Goal: Book appointment/travel/reservation

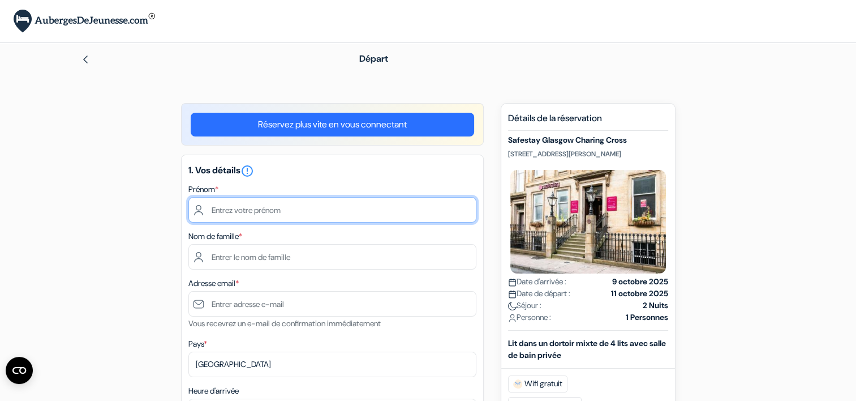
click at [268, 214] on input "text" at bounding box center [332, 209] width 288 height 25
type input "Lise"
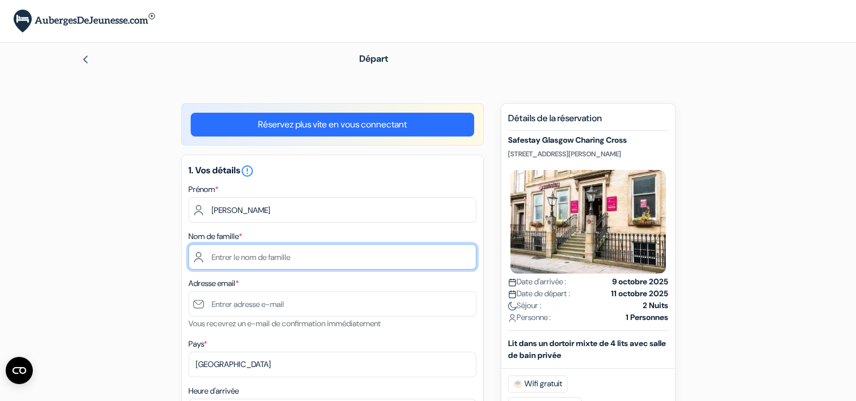
click at [242, 252] on input "text" at bounding box center [332, 256] width 288 height 25
type input "Huart"
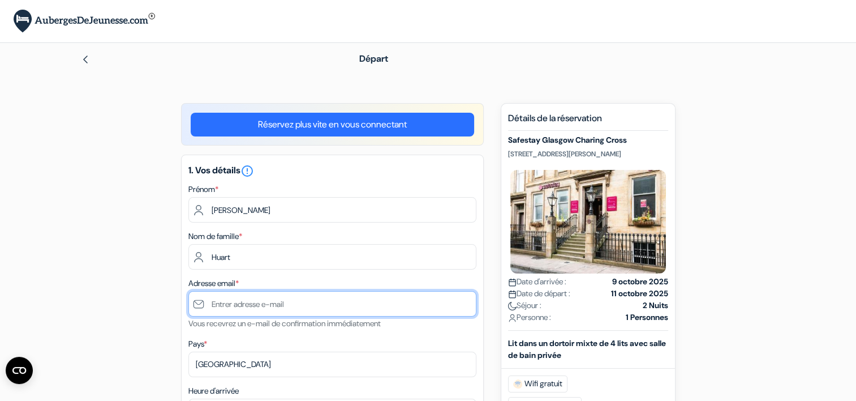
click at [255, 305] on input "text" at bounding box center [332, 303] width 288 height 25
type input "[EMAIL_ADDRESS][DOMAIN_NAME]"
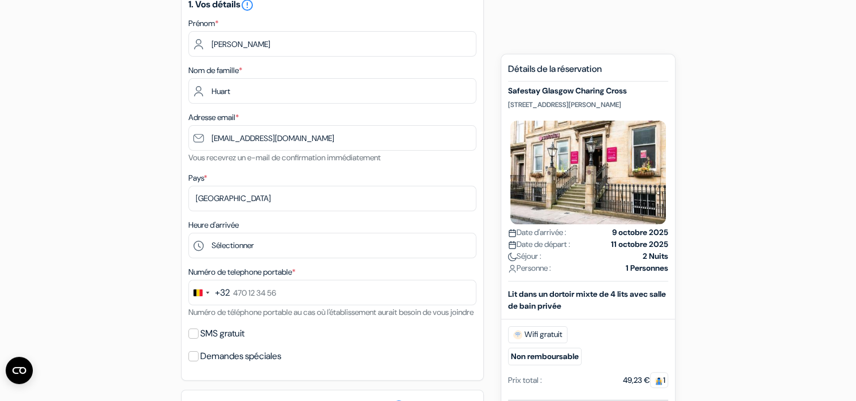
scroll to position [176, 0]
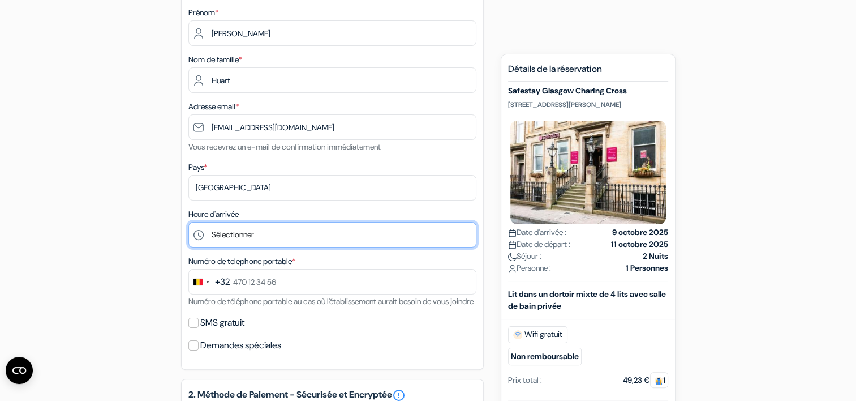
click at [243, 236] on select "Sélectionner 1:00 2:00 3:00 4:00 5:00 6:00 7:00 8:00 9:00 10:00 11:00 12:00 13:…" at bounding box center [332, 234] width 288 height 25
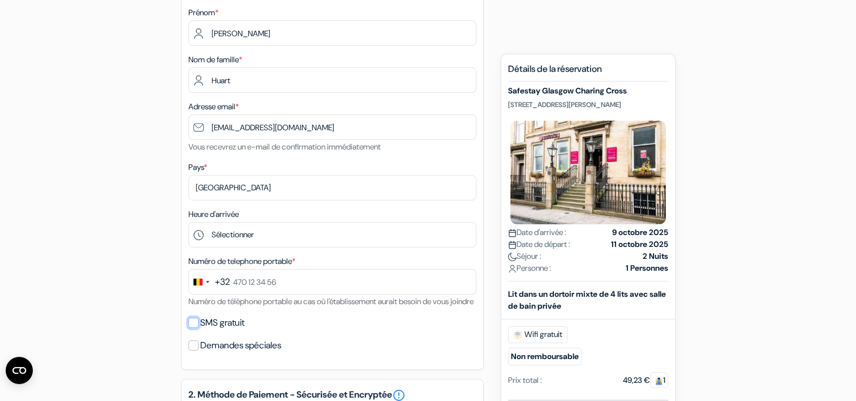
click at [197, 328] on input "SMS gratuit" at bounding box center [193, 322] width 10 height 10
checkbox input "true"
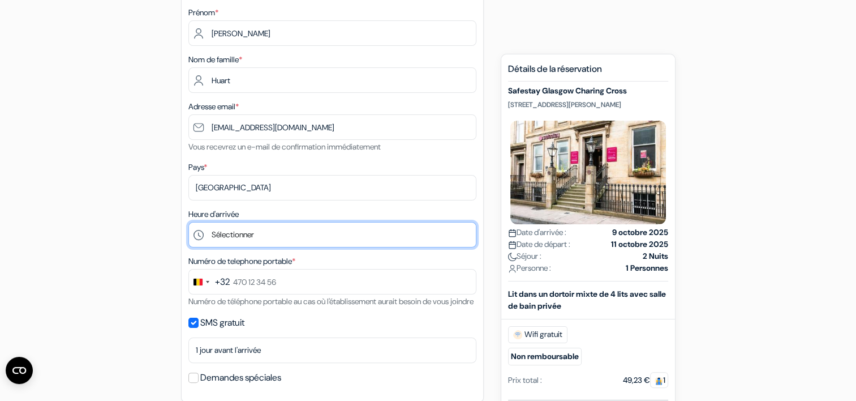
click at [240, 237] on select "Sélectionner 1:00 2:00 3:00 4:00 5:00 6:00 7:00 8:00 9:00 10:00 11:00 12:00 13:…" at bounding box center [332, 234] width 288 height 25
click at [278, 227] on select "Sélectionner 1:00 2:00 3:00 4:00 5:00 6:00 7:00 8:00 9:00 10:00 11:00 12:00 13:…" at bounding box center [332, 234] width 288 height 25
select select "15"
click at [188, 222] on select "Sélectionner 1:00 2:00 3:00 4:00 5:00 6:00 7:00 8:00 9:00 10:00 11:00 12:00 13:…" at bounding box center [332, 234] width 288 height 25
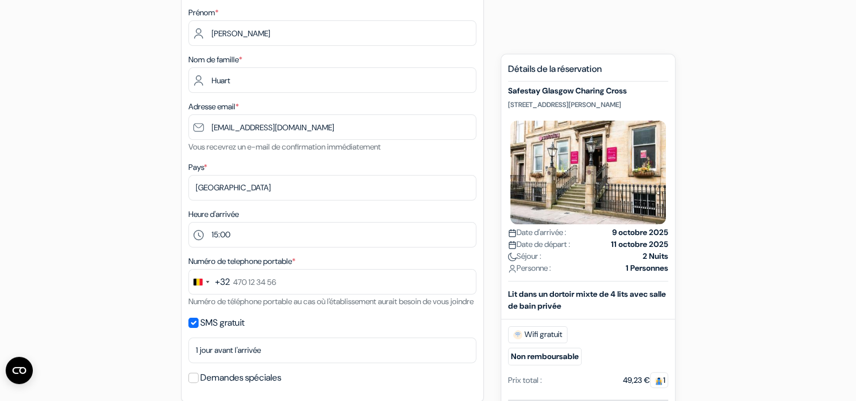
click at [150, 232] on div "add_box Safestay Glasgow Charing Cross 27 Elmbank Street, Glasgow, Ecosse Détai…" at bounding box center [428, 398] width 747 height 945
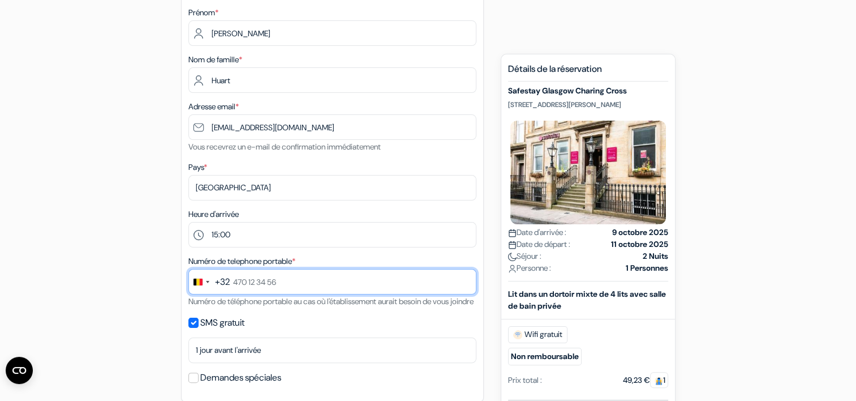
click at [251, 281] on input "text" at bounding box center [332, 281] width 288 height 25
type input "470 36 04 58"
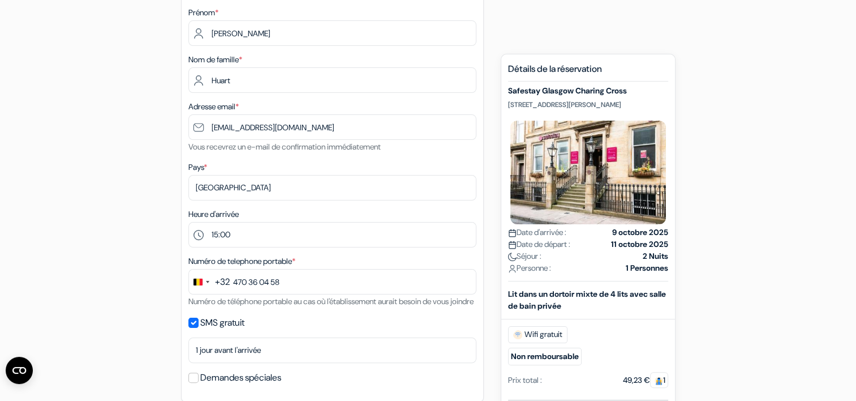
click at [127, 247] on div "add_box Safestay Glasgow Charing Cross 27 Elmbank Street, Glasgow, Ecosse Détai…" at bounding box center [428, 398] width 747 height 945
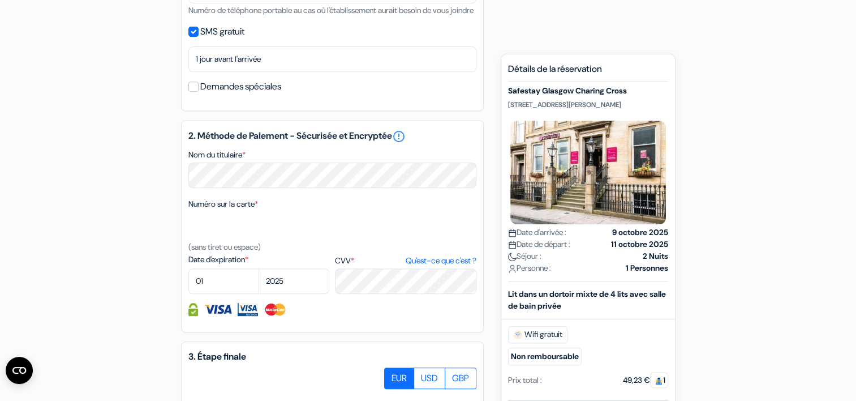
scroll to position [471, 0]
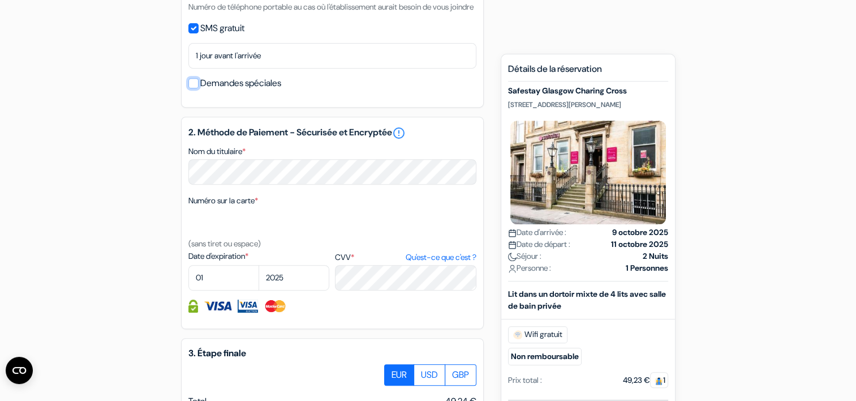
click at [197, 88] on input "Demandes spéciales" at bounding box center [193, 83] width 10 height 10
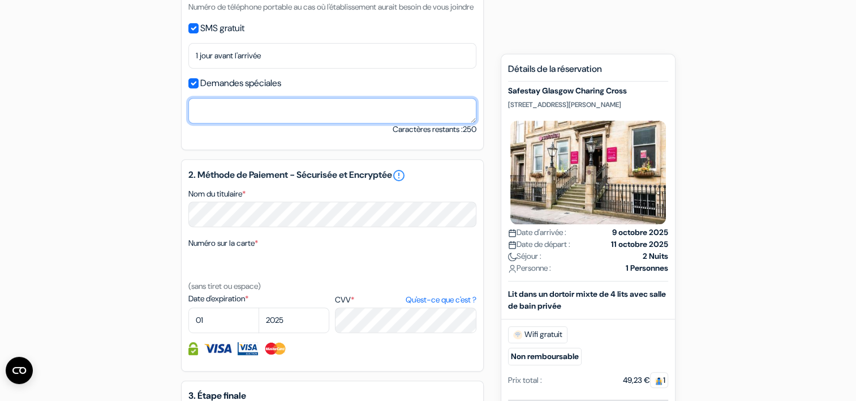
click at [217, 123] on textarea "Nom du titulaire *" at bounding box center [332, 110] width 288 height 25
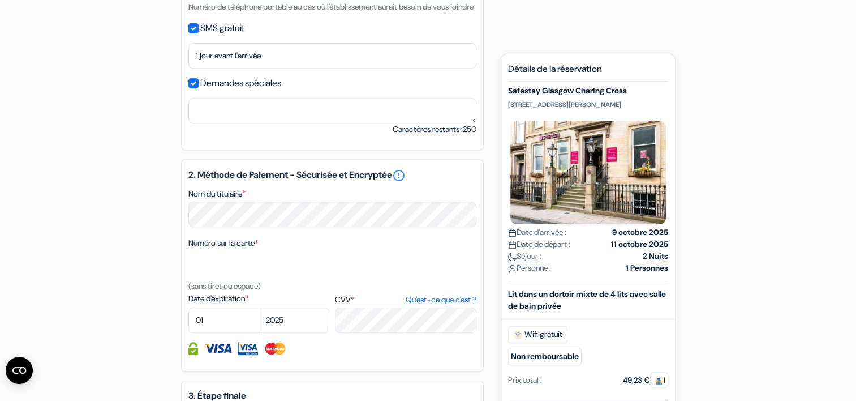
click at [198, 91] on div "Demandes spéciales" at bounding box center [332, 83] width 288 height 16
click at [193, 88] on input "Demandes spéciales" at bounding box center [193, 83] width 10 height 10
checkbox input "false"
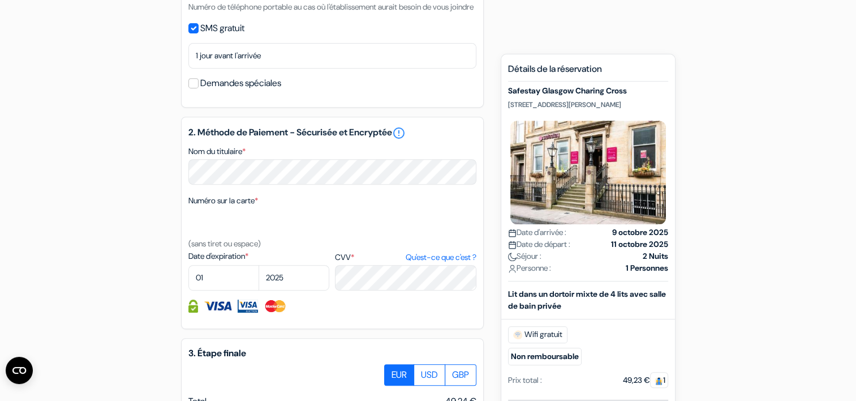
click at [111, 242] on div "add_box Safestay Glasgow Charing Cross 27 Elmbank Street, Glasgow, Ecosse Détai…" at bounding box center [428, 104] width 747 height 945
click at [222, 290] on select "01 02 03 04 05 06 07 08 09 10 11 12" at bounding box center [223, 277] width 71 height 25
select select "07"
click at [285, 290] on select "2025 2026 2027 2028 2029 2030 2031 2032 2033 2034 2035 2036 2037 2038 2039 2040…" at bounding box center [294, 277] width 71 height 25
select select "2029"
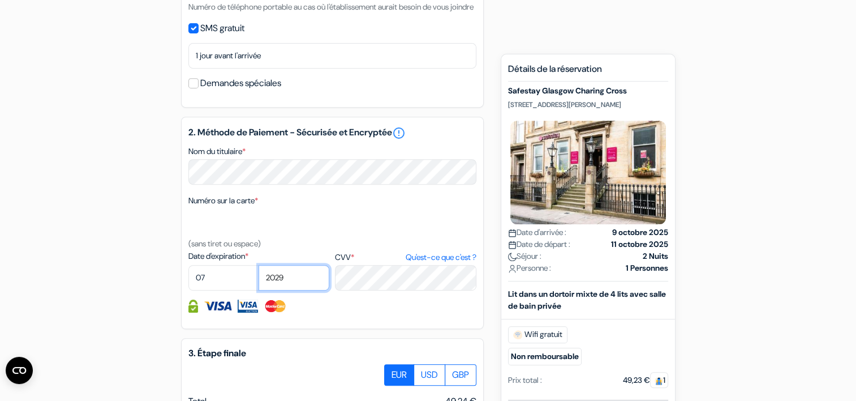
click at [259, 279] on select "2025 2026 2027 2028 2029 2030 2031 2032 2033 2034 2035 2036 2037 2038 2039 2040…" at bounding box center [294, 277] width 71 height 25
click at [109, 287] on div "add_box Safestay Glasgow Charing Cross 27 Elmbank Street, Glasgow, Ecosse Détai…" at bounding box center [428, 104] width 747 height 945
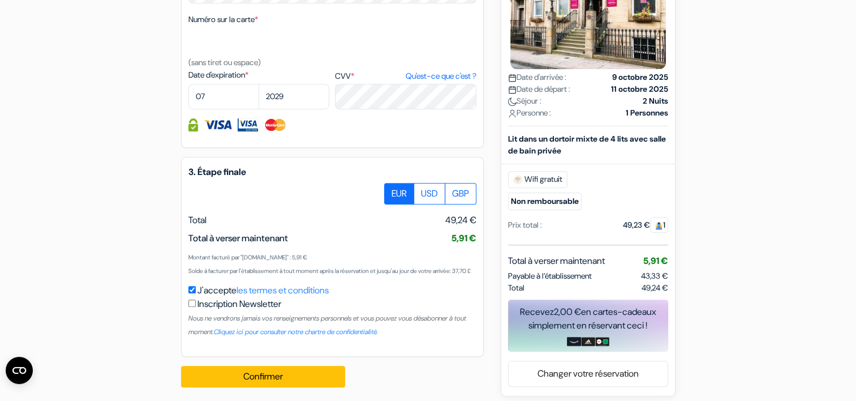
scroll to position [674, 0]
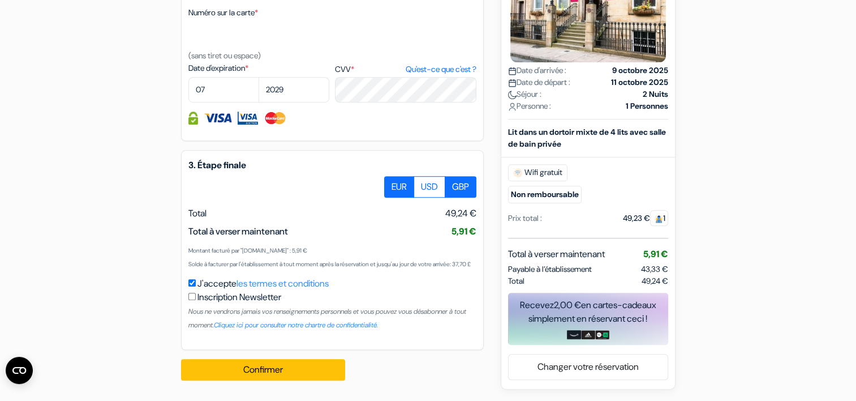
click at [459, 194] on label "GBP" at bounding box center [461, 186] width 32 height 21
click at [392, 183] on input "GBP" at bounding box center [388, 179] width 7 height 7
radio input "true"
click at [406, 186] on label "EUR" at bounding box center [399, 186] width 30 height 21
click at [392, 183] on input "EUR" at bounding box center [388, 179] width 7 height 7
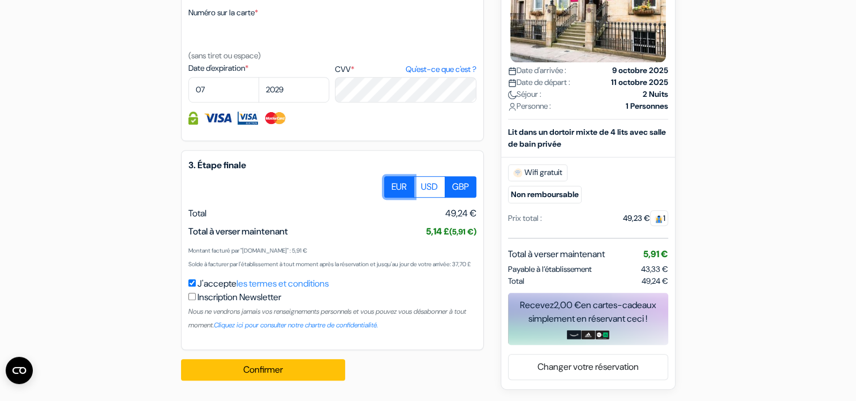
radio input "true"
click at [429, 192] on label "USD" at bounding box center [430, 186] width 32 height 21
click at [392, 183] on input "USD" at bounding box center [388, 179] width 7 height 7
radio input "true"
click at [402, 190] on label "EUR" at bounding box center [399, 186] width 30 height 21
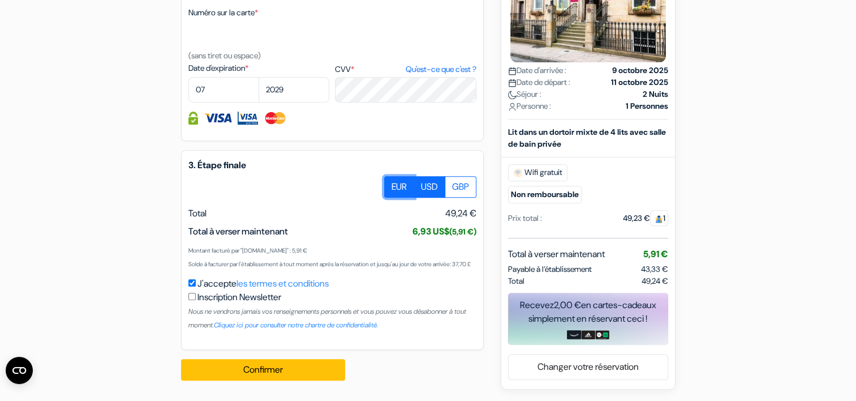
click at [392, 183] on input "EUR" at bounding box center [388, 179] width 7 height 7
radio input "true"
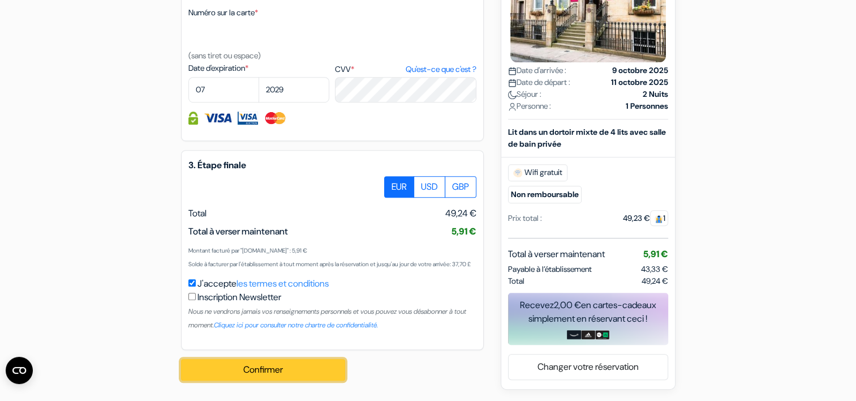
click at [238, 380] on button "Confirmer Loading..." at bounding box center [263, 369] width 164 height 21
